Goal: Task Accomplishment & Management: Manage account settings

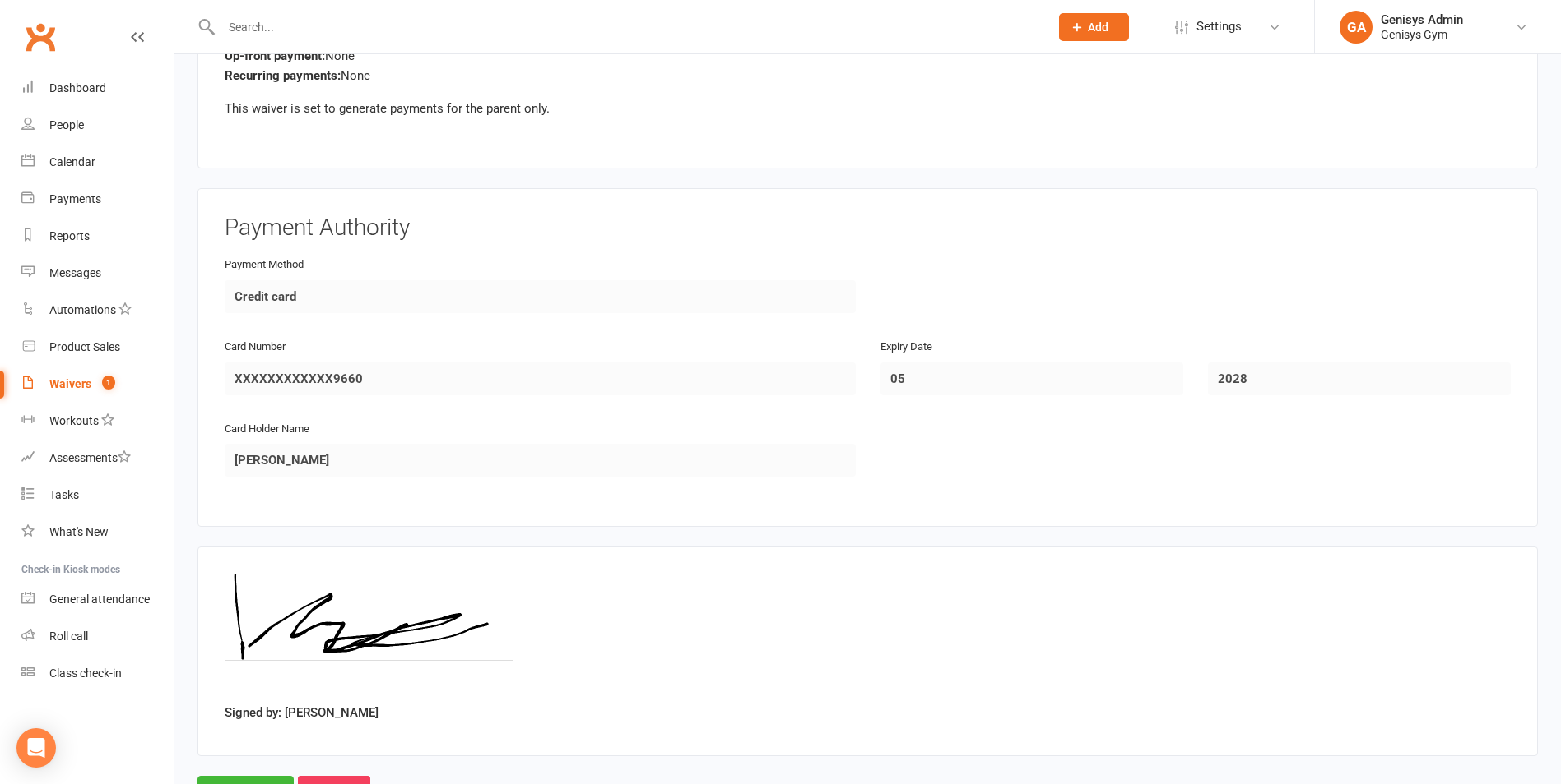
scroll to position [1784, 0]
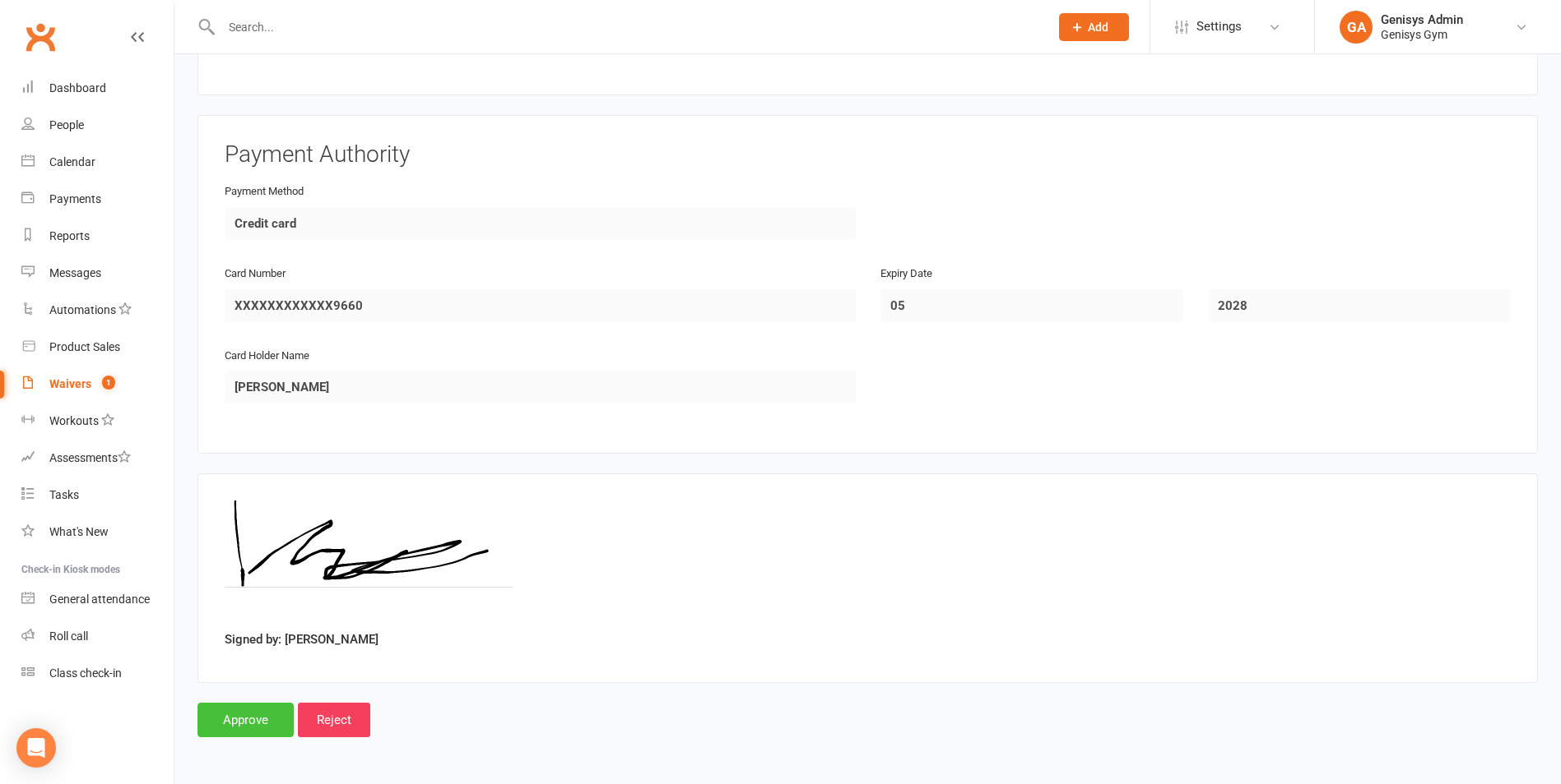
click at [243, 707] on input "Approve" at bounding box center [245, 719] width 96 height 34
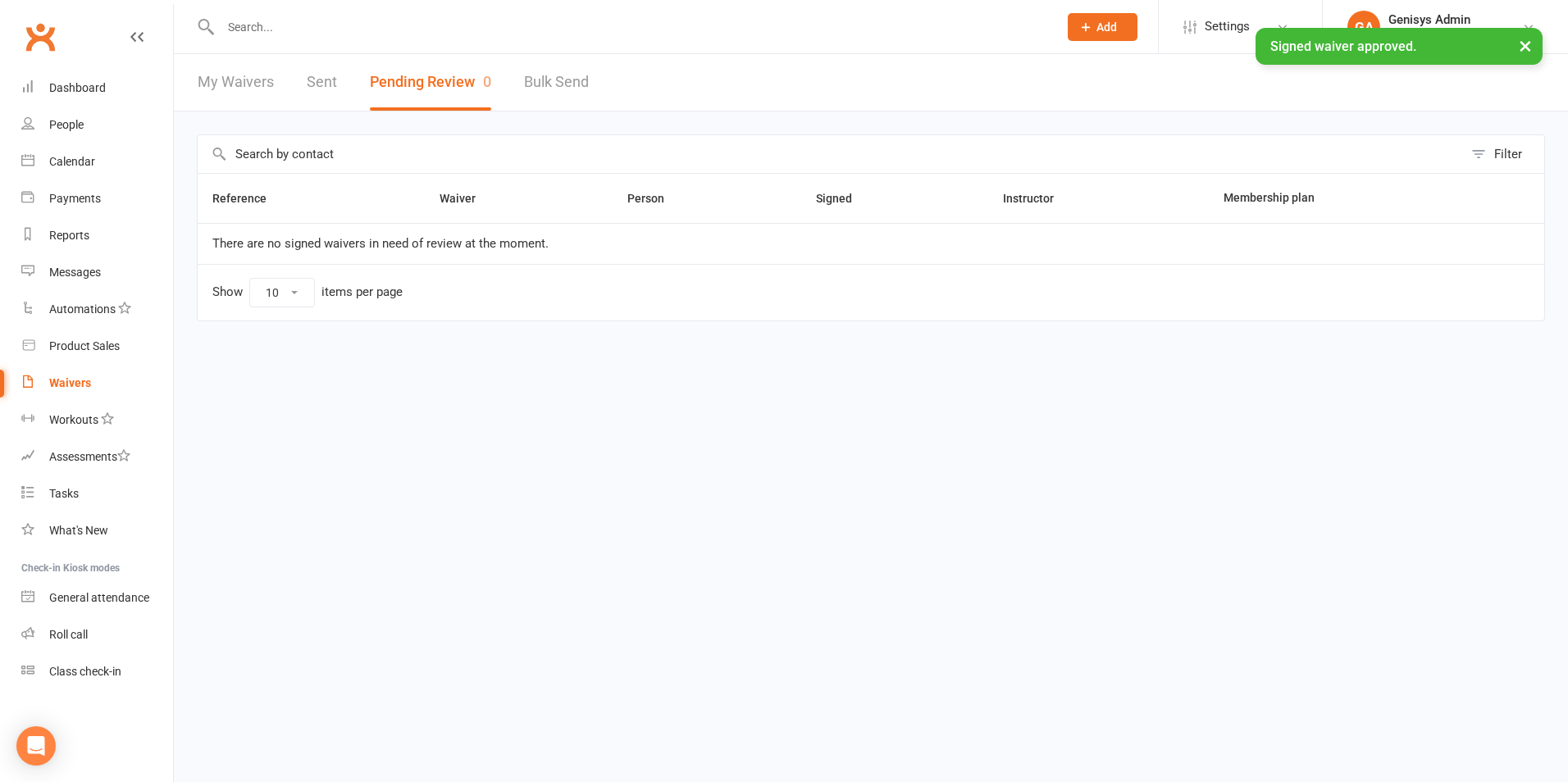
click at [212, 80] on link "My Waivers" at bounding box center [236, 83] width 76 height 57
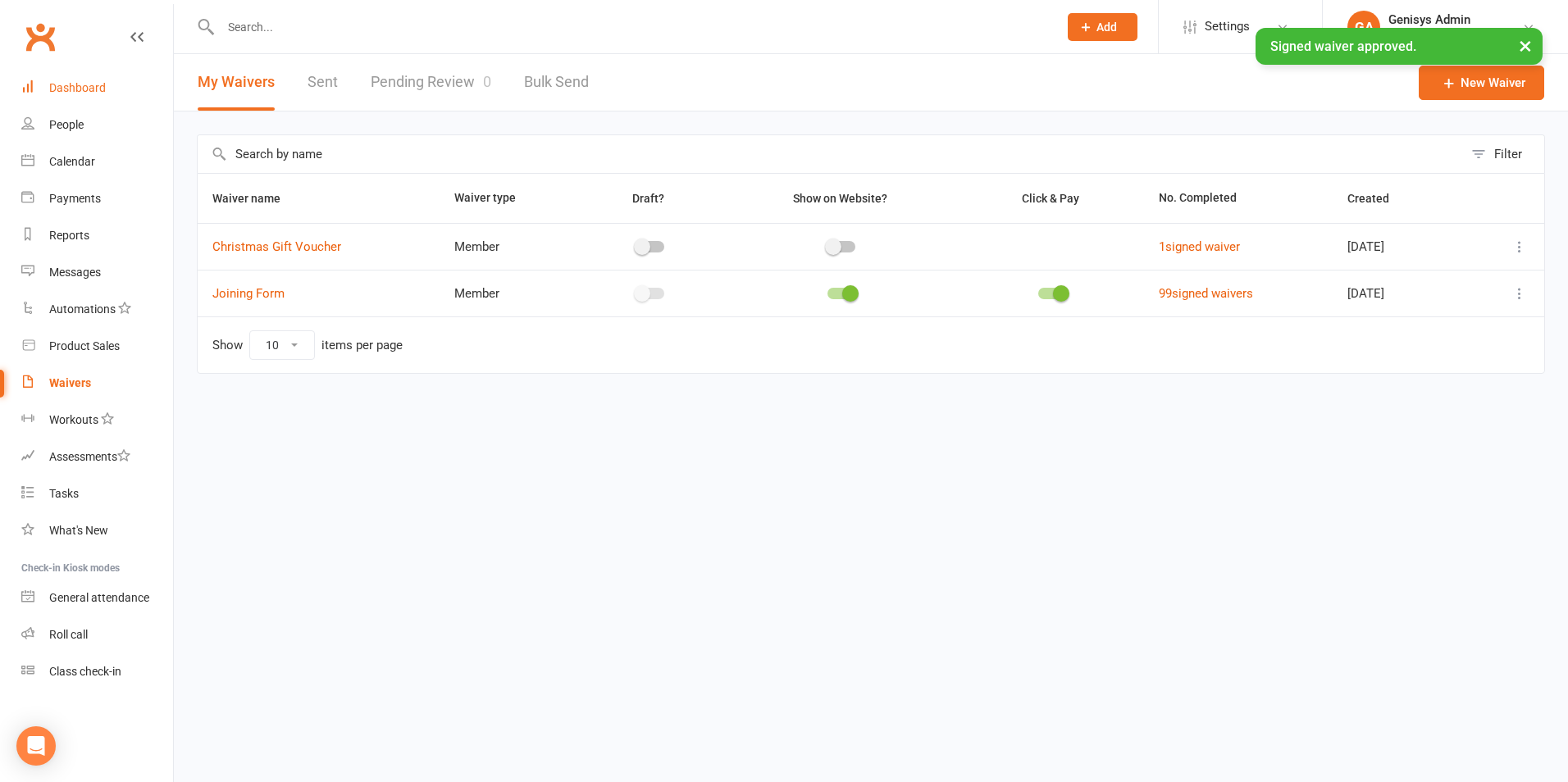
click at [120, 87] on link "Dashboard" at bounding box center [98, 89] width 152 height 37
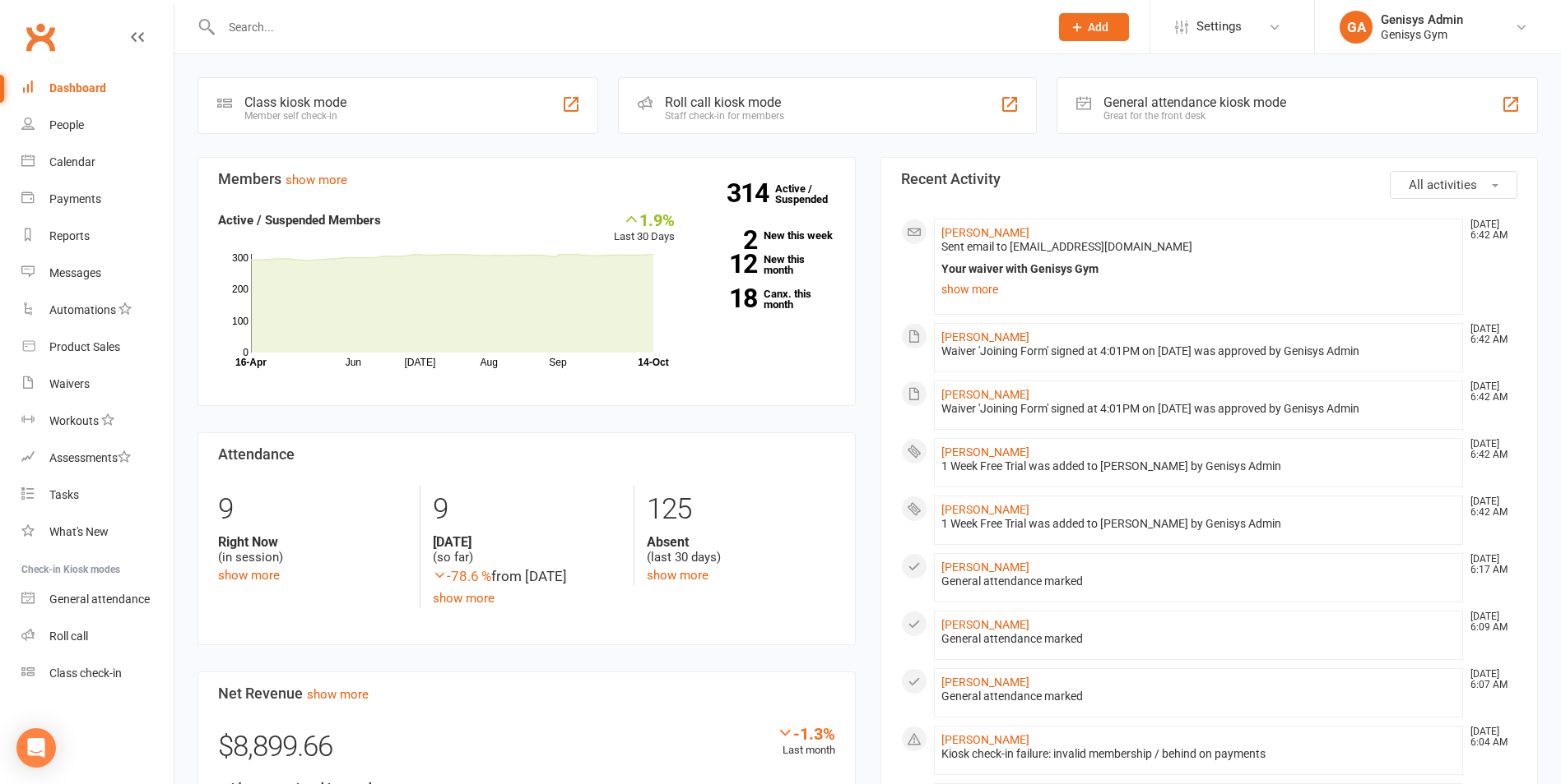
click at [977, 224] on li "[PERSON_NAME] [DATE] 6:42 AM Sent email to [EMAIL_ADDRESS][DOMAIN_NAME] Your wa…" at bounding box center [1199, 267] width 530 height 96
click at [976, 234] on link "[PERSON_NAME]" at bounding box center [985, 232] width 88 height 13
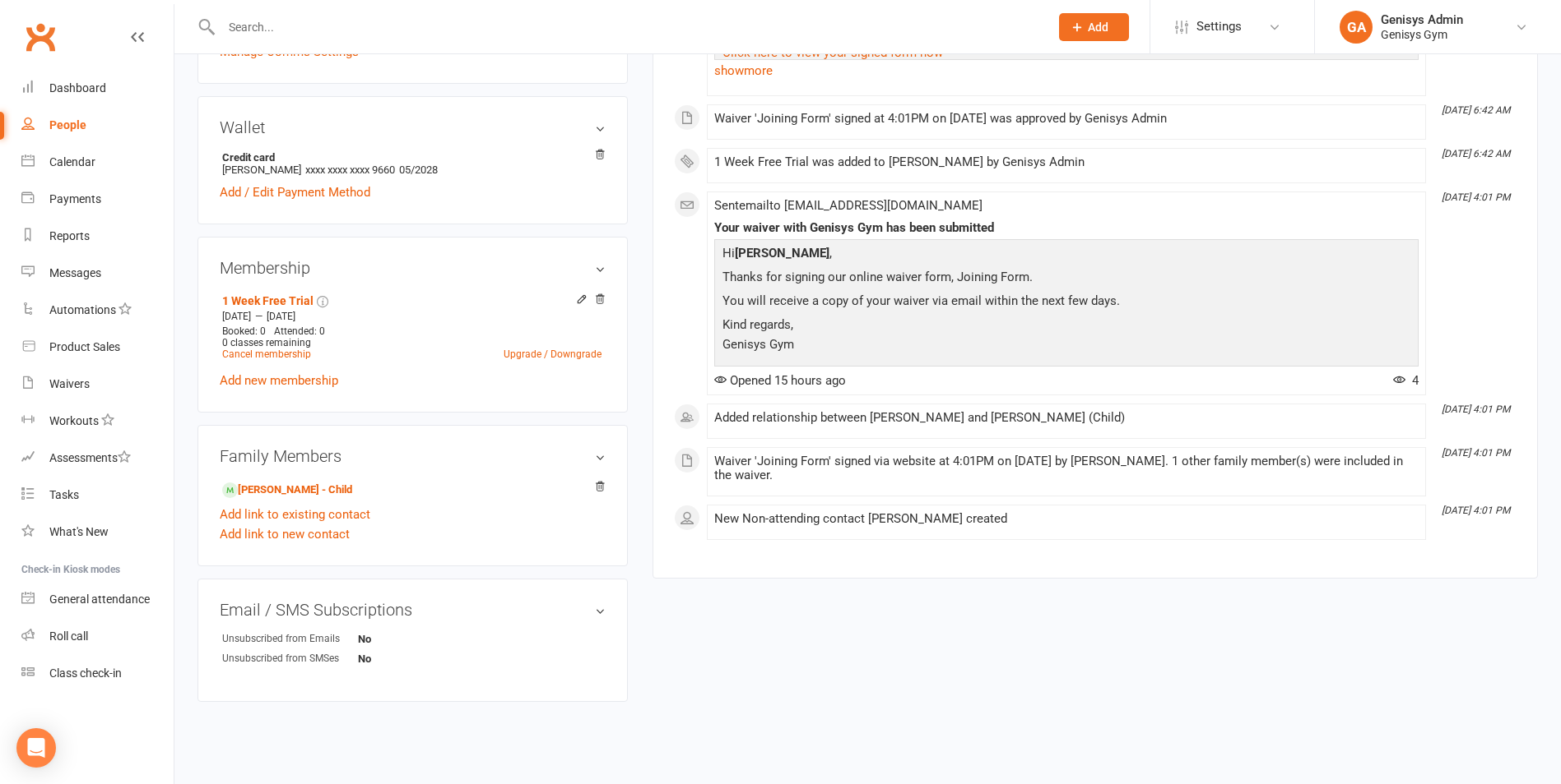
scroll to position [436, 0]
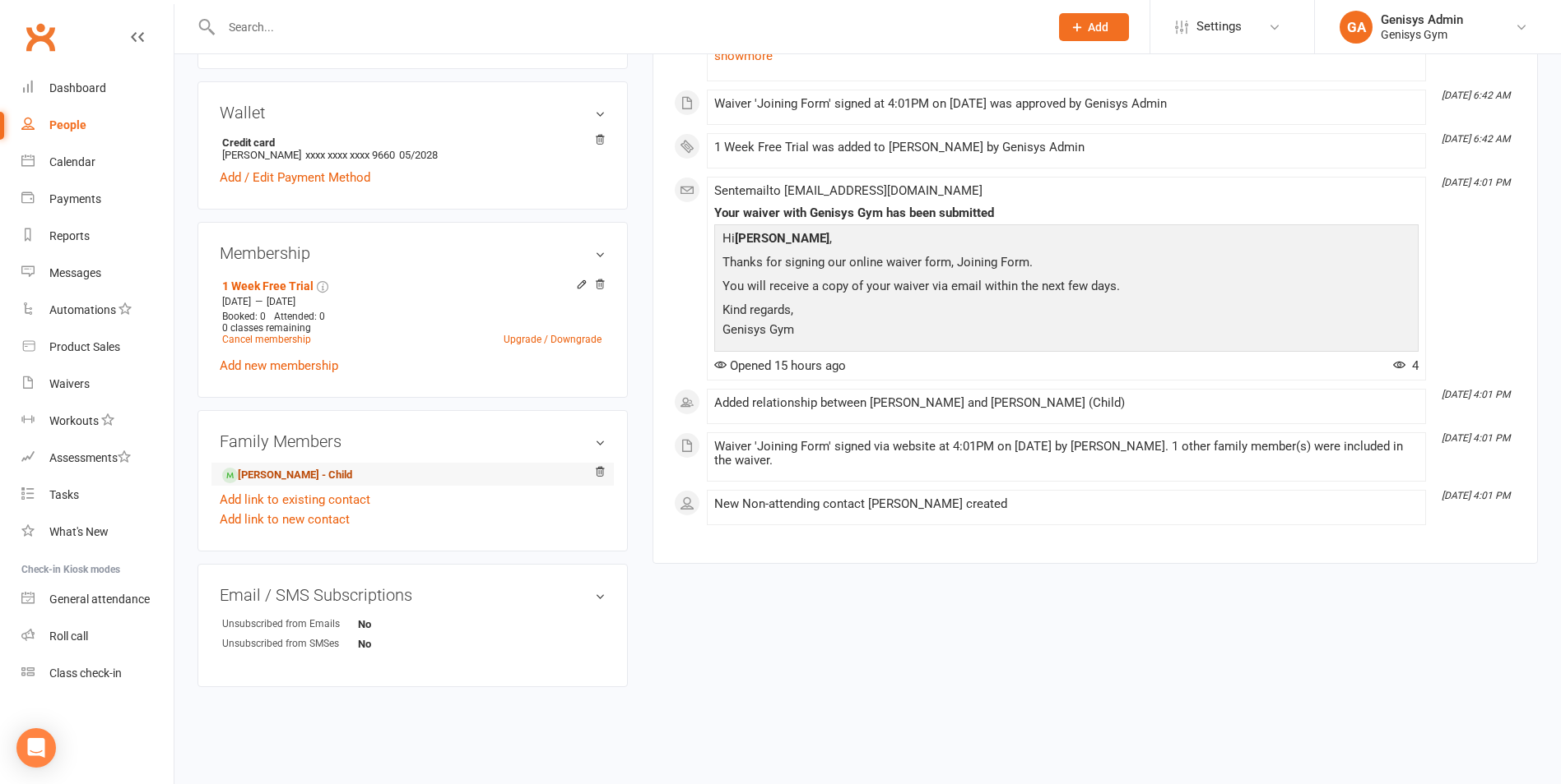
click at [281, 475] on link "[PERSON_NAME] - Child" at bounding box center [287, 476] width 130 height 18
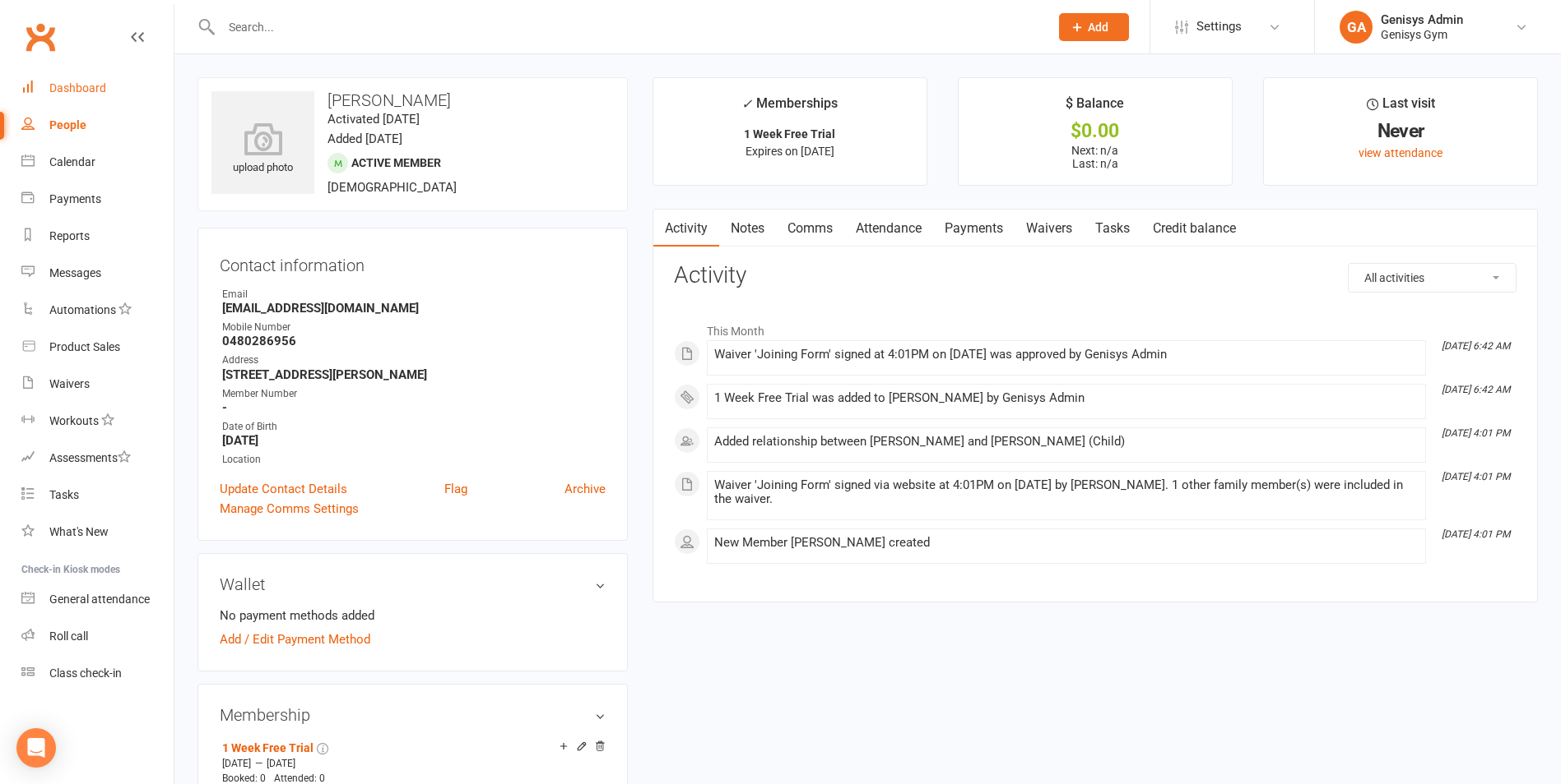
click at [102, 94] on div "Dashboard" at bounding box center [77, 87] width 57 height 13
